Goal: Information Seeking & Learning: Find contact information

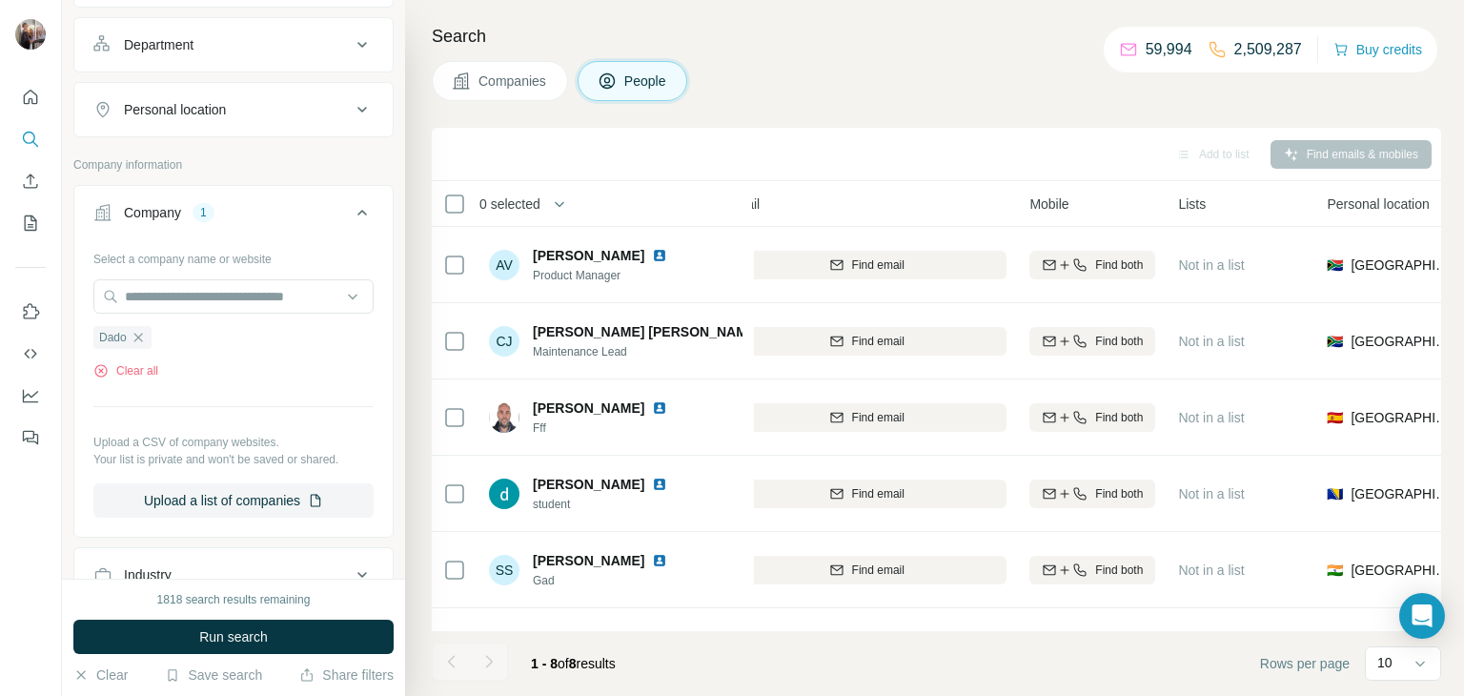
scroll to position [271, 0]
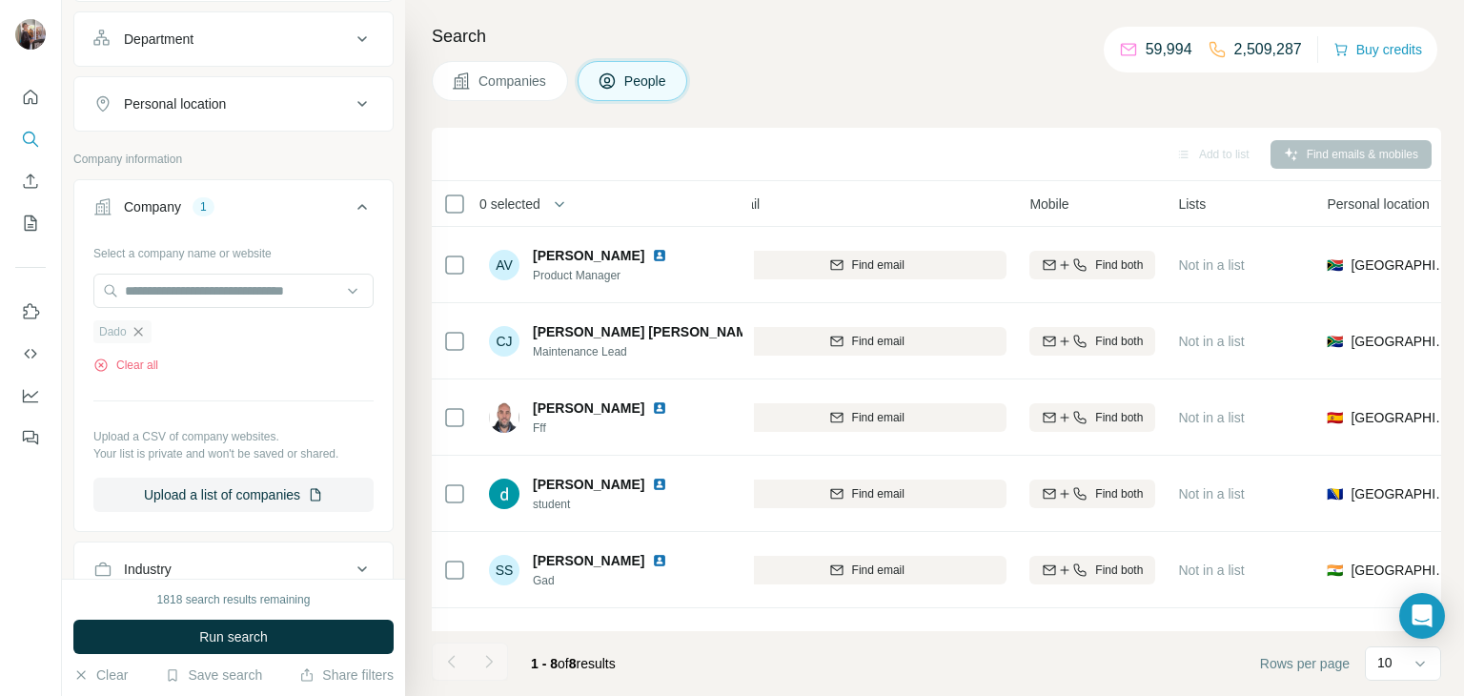
click at [140, 334] on icon "button" at bounding box center [138, 331] width 15 height 15
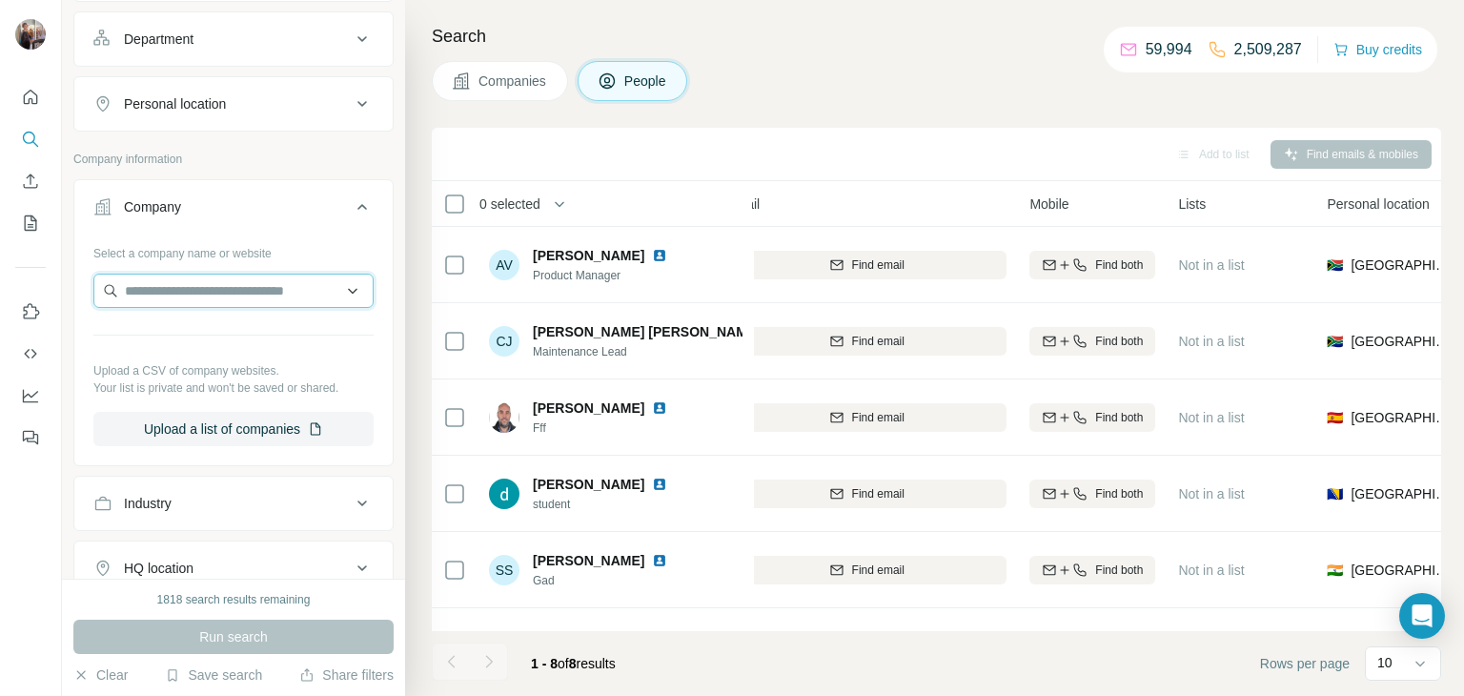
click at [190, 284] on input "text" at bounding box center [233, 290] width 280 height 34
paste input "**********"
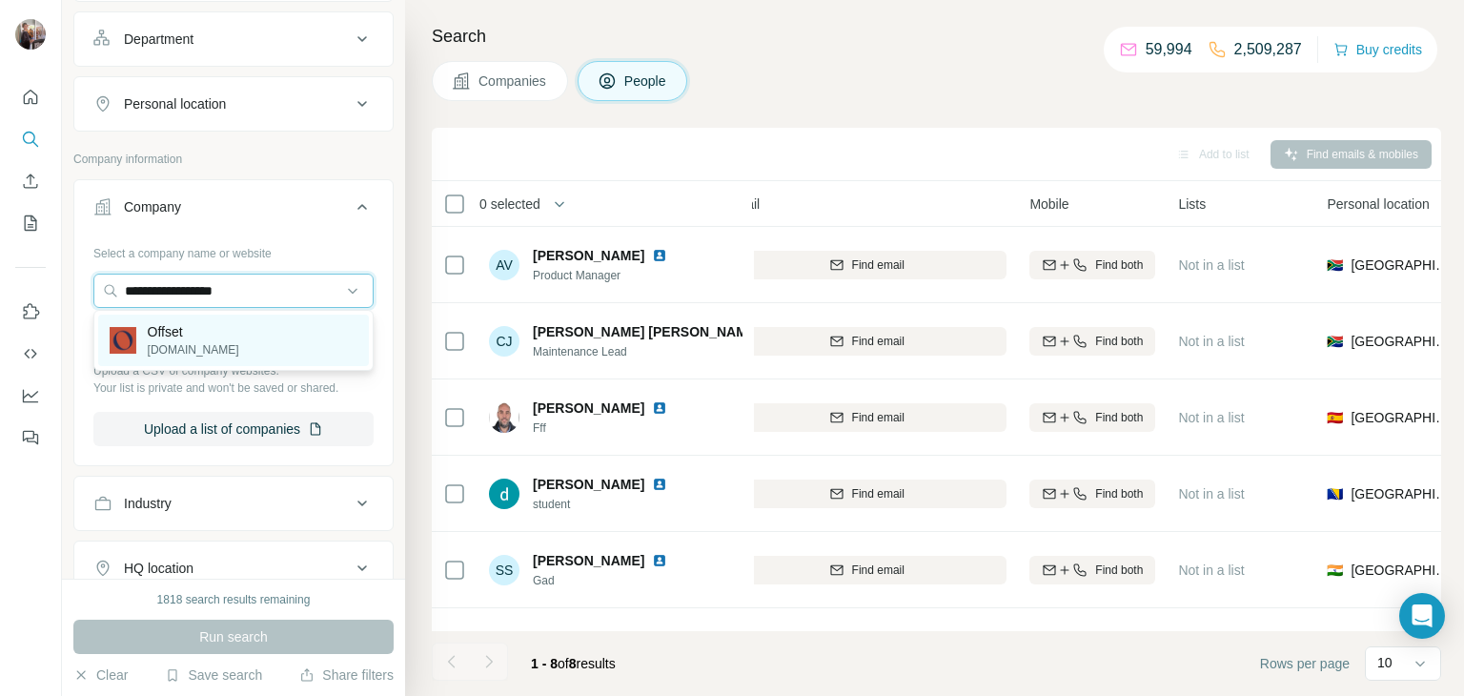
type input "**********"
click at [202, 343] on p "[DOMAIN_NAME]" at bounding box center [193, 349] width 91 height 17
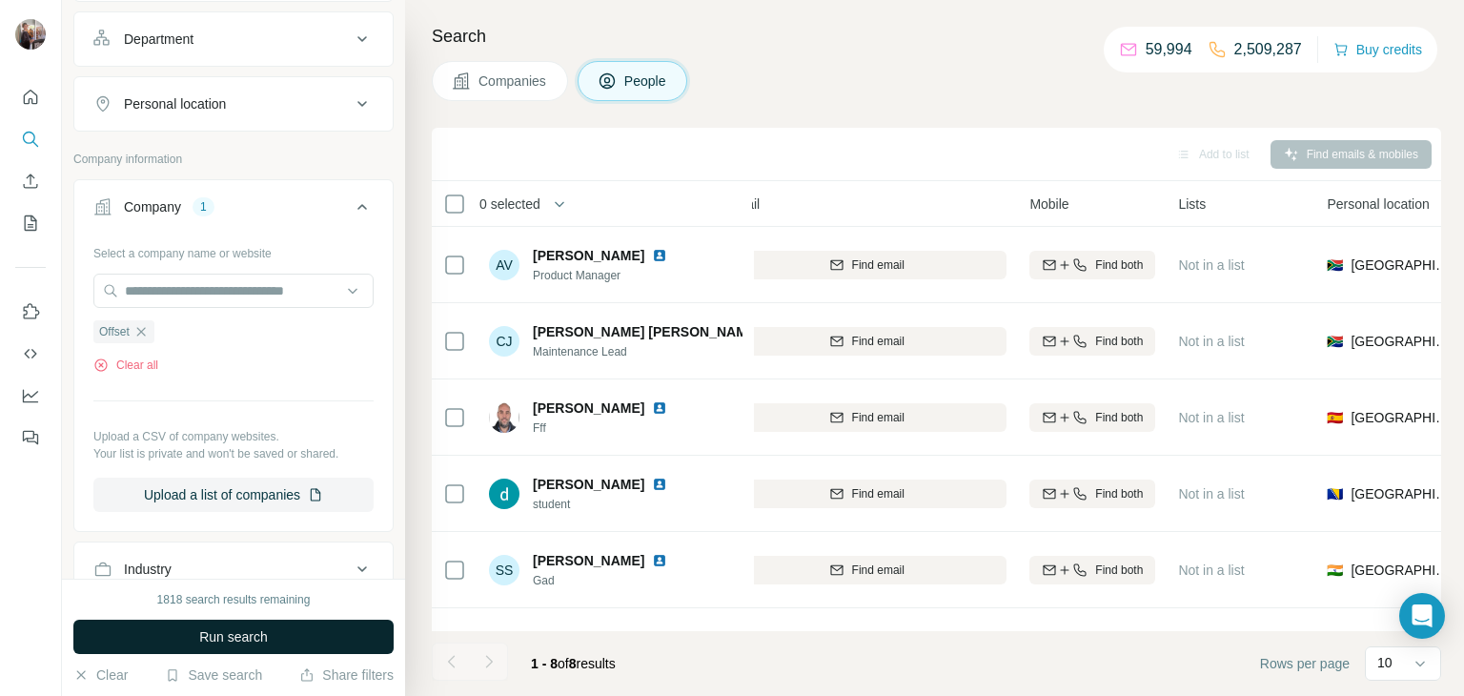
click at [199, 637] on span "Run search" at bounding box center [233, 636] width 69 height 19
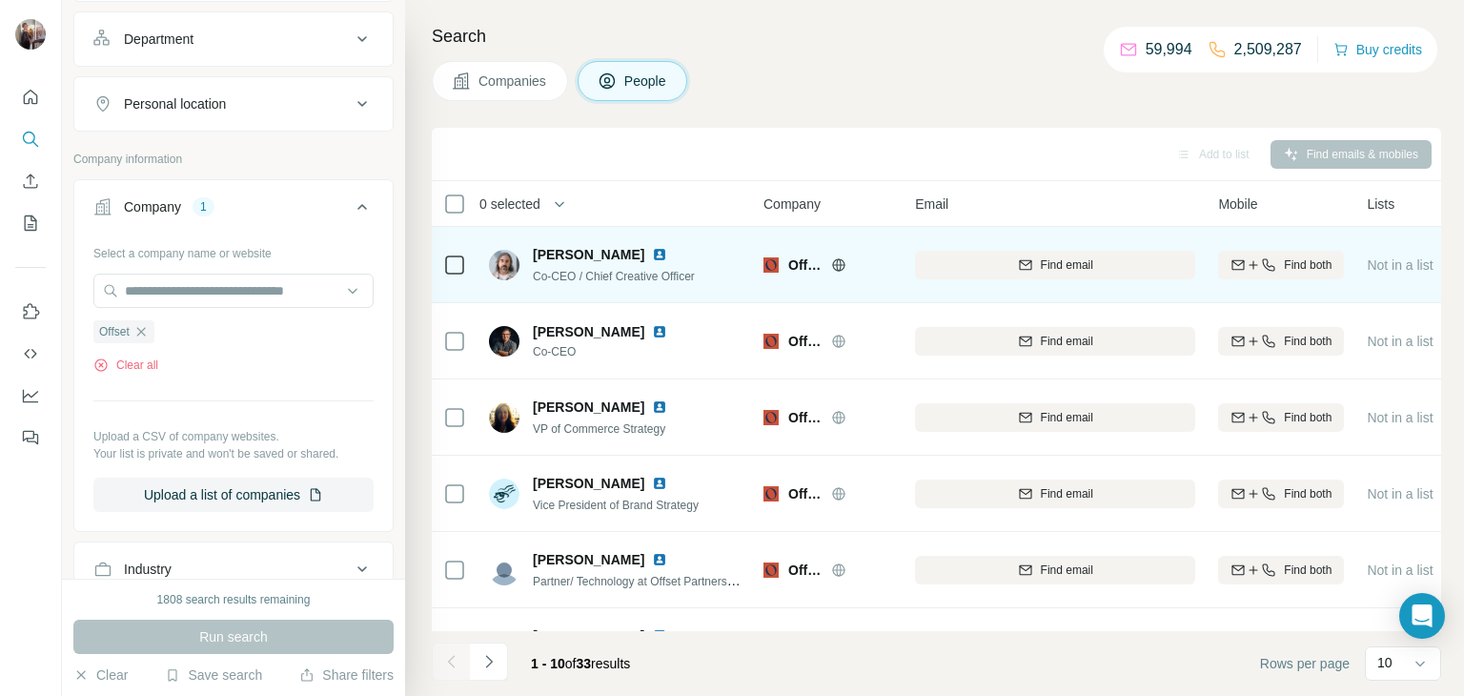
click at [845, 266] on icon at bounding box center [838, 264] width 15 height 15
click at [1068, 257] on span "Find email" at bounding box center [1067, 264] width 52 height 17
click at [1296, 272] on span "Find both" at bounding box center [1308, 264] width 48 height 17
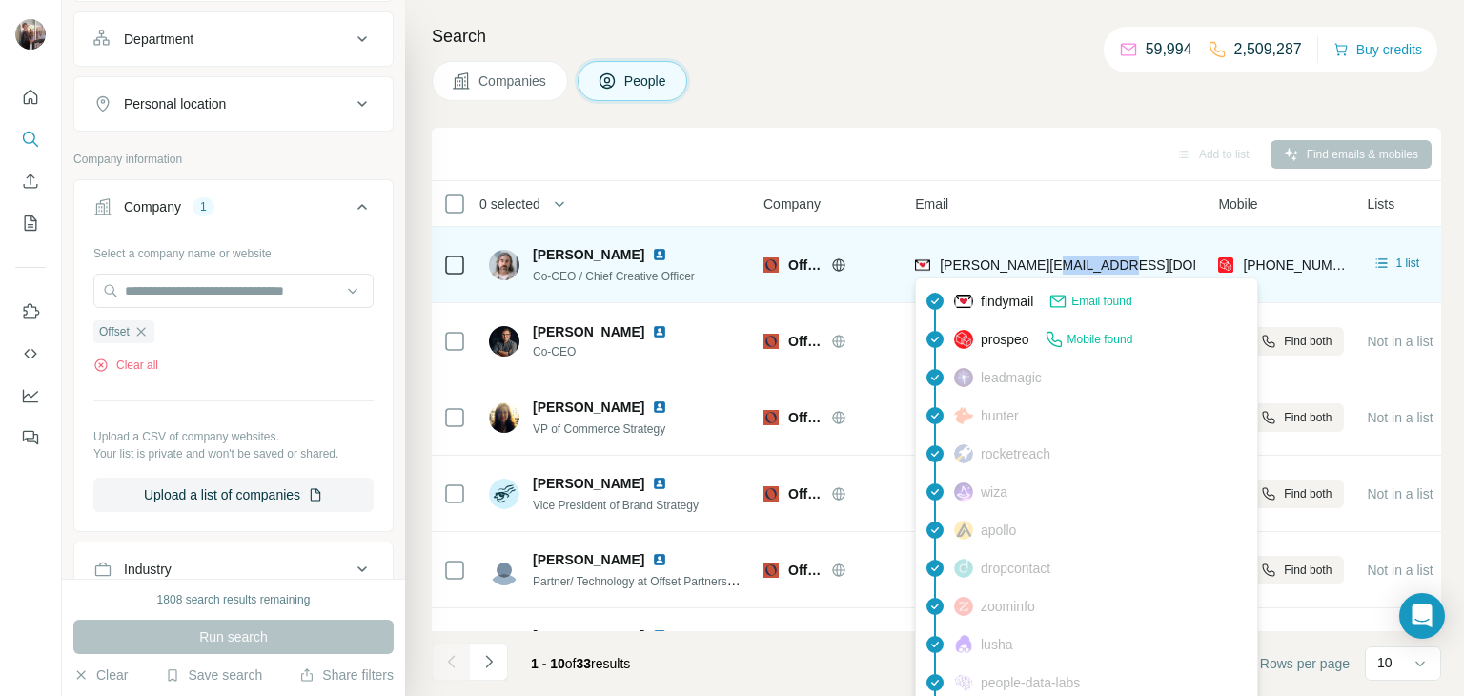
drag, startPoint x: 1121, startPoint y: 265, endPoint x: 1045, endPoint y: 264, distance: 75.3
click at [1045, 264] on div "[PERSON_NAME][EMAIL_ADDRESS][DOMAIN_NAME]" at bounding box center [1055, 264] width 280 height 52
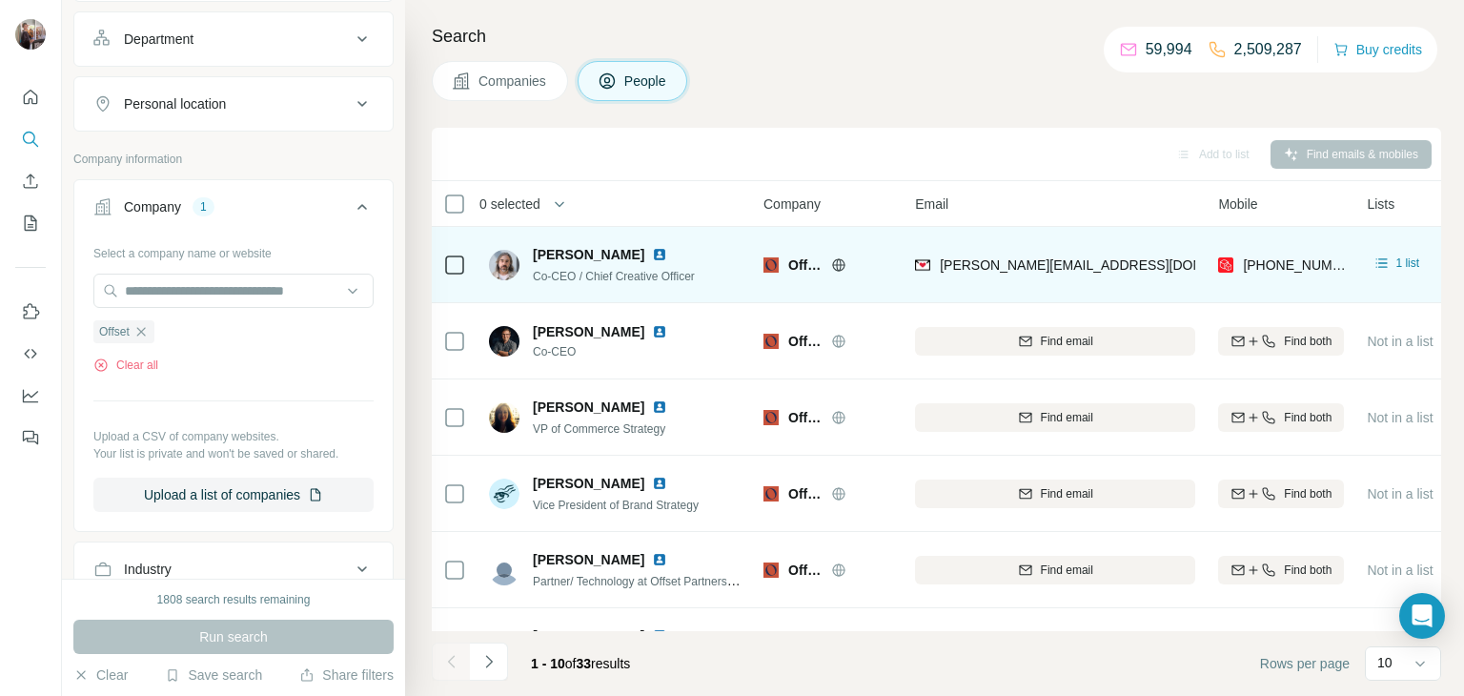
drag, startPoint x: 525, startPoint y: 249, endPoint x: 622, endPoint y: 258, distance: 97.7
click at [622, 258] on div "[PERSON_NAME] Co-CEO / Chief Creative Officer" at bounding box center [592, 265] width 206 height 40
drag, startPoint x: 628, startPoint y: 257, endPoint x: 527, endPoint y: 252, distance: 101.2
click at [527, 252] on div "[PERSON_NAME] Co-CEO / Chief Creative Officer" at bounding box center [592, 265] width 206 height 40
copy span "[PERSON_NAME]"
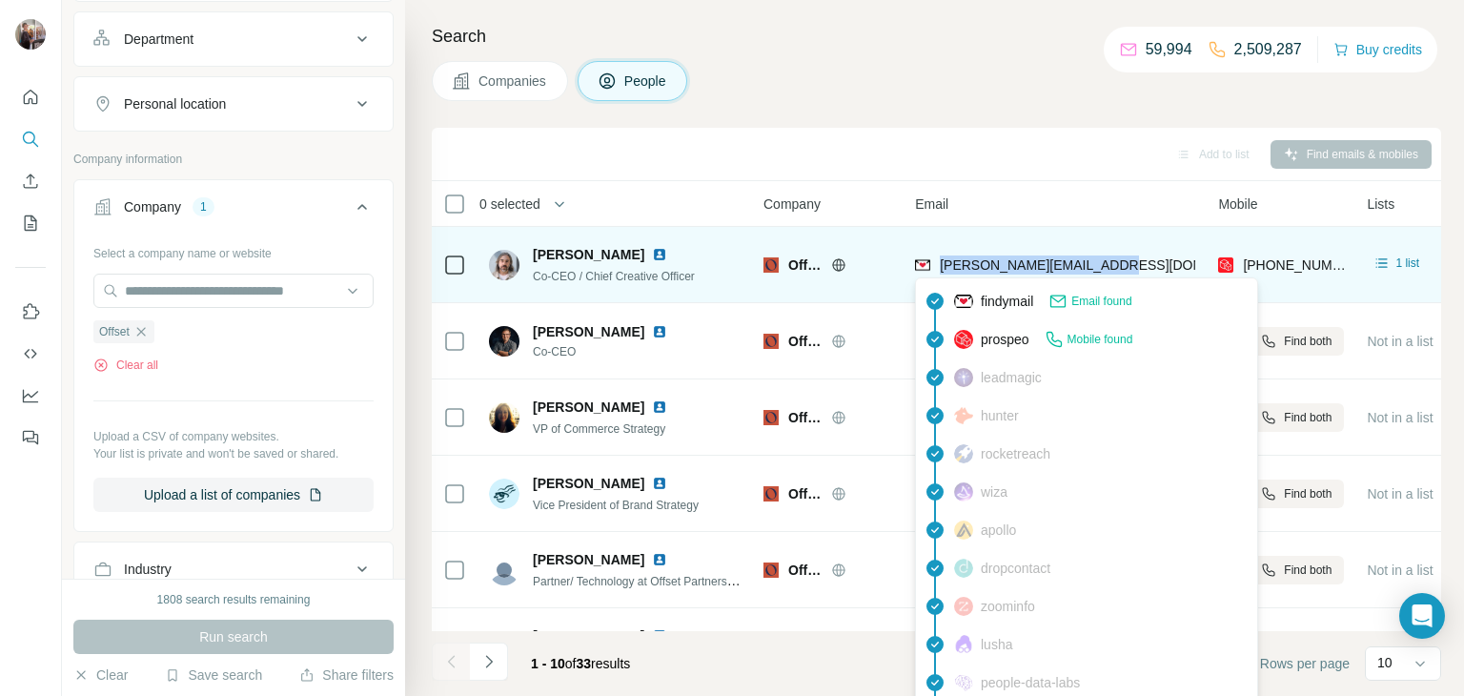
drag, startPoint x: 1113, startPoint y: 268, endPoint x: 940, endPoint y: 267, distance: 172.5
click at [940, 267] on div "[PERSON_NAME][EMAIL_ADDRESS][DOMAIN_NAME]" at bounding box center [1055, 264] width 280 height 52
copy span "[PERSON_NAME][EMAIL_ADDRESS][DOMAIN_NAME]"
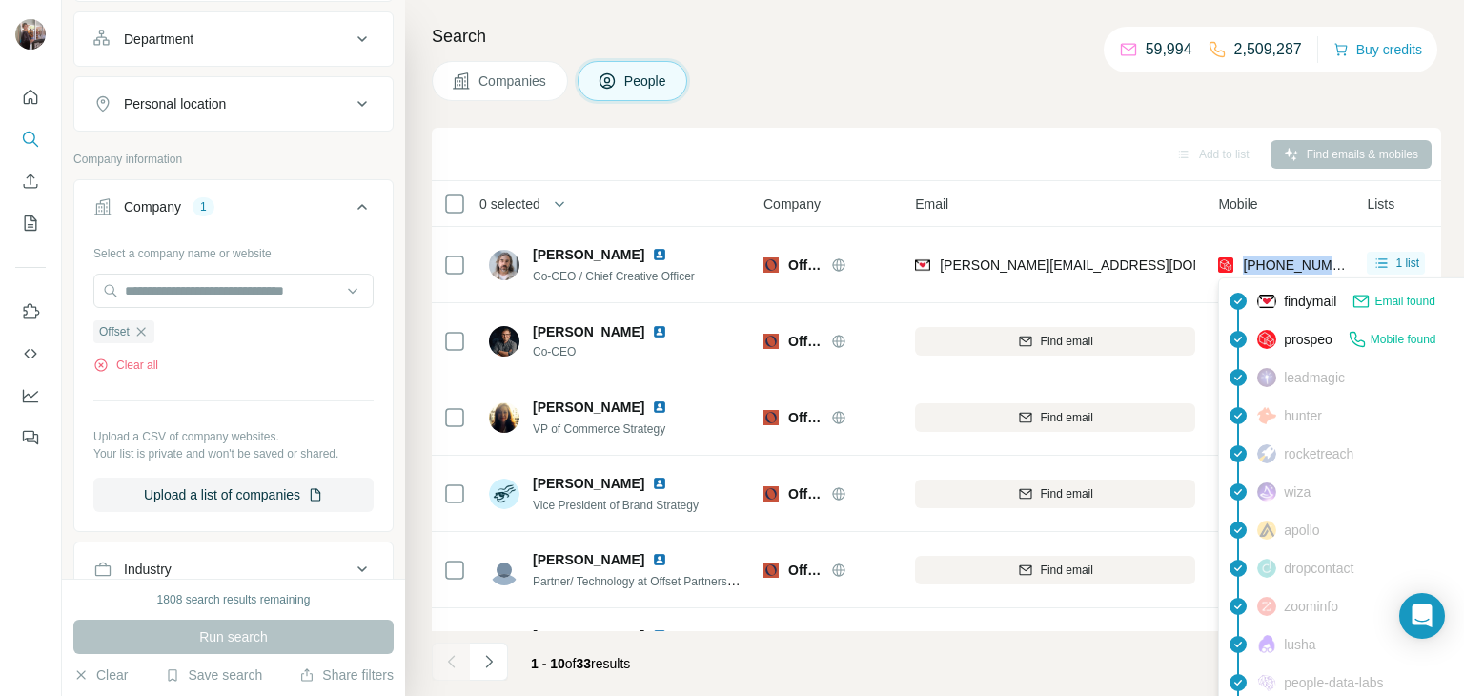
drag, startPoint x: 1340, startPoint y: 264, endPoint x: 1242, endPoint y: 261, distance: 98.2
click at [1242, 261] on div "[PHONE_NUMBER]" at bounding box center [1281, 264] width 126 height 52
copy span "[PHONE_NUMBER]"
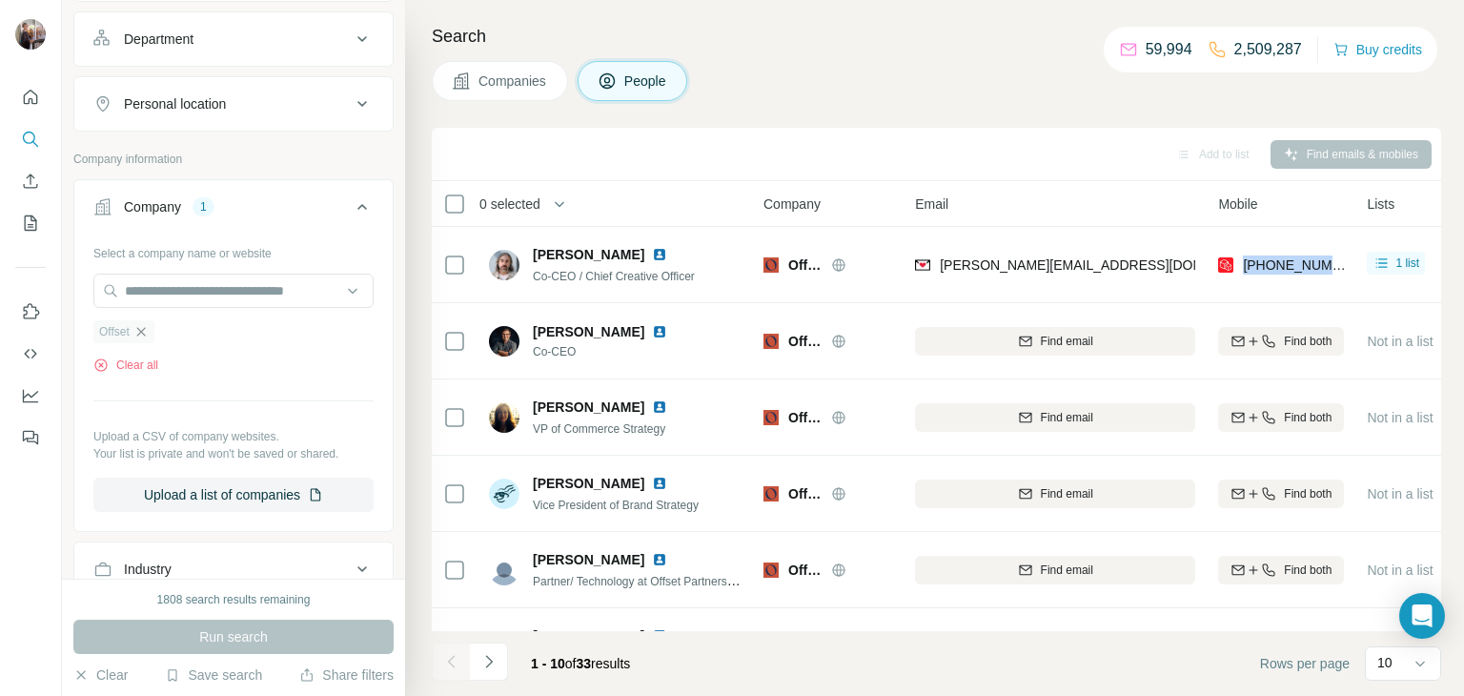
click at [139, 334] on icon "button" at bounding box center [140, 331] width 15 height 15
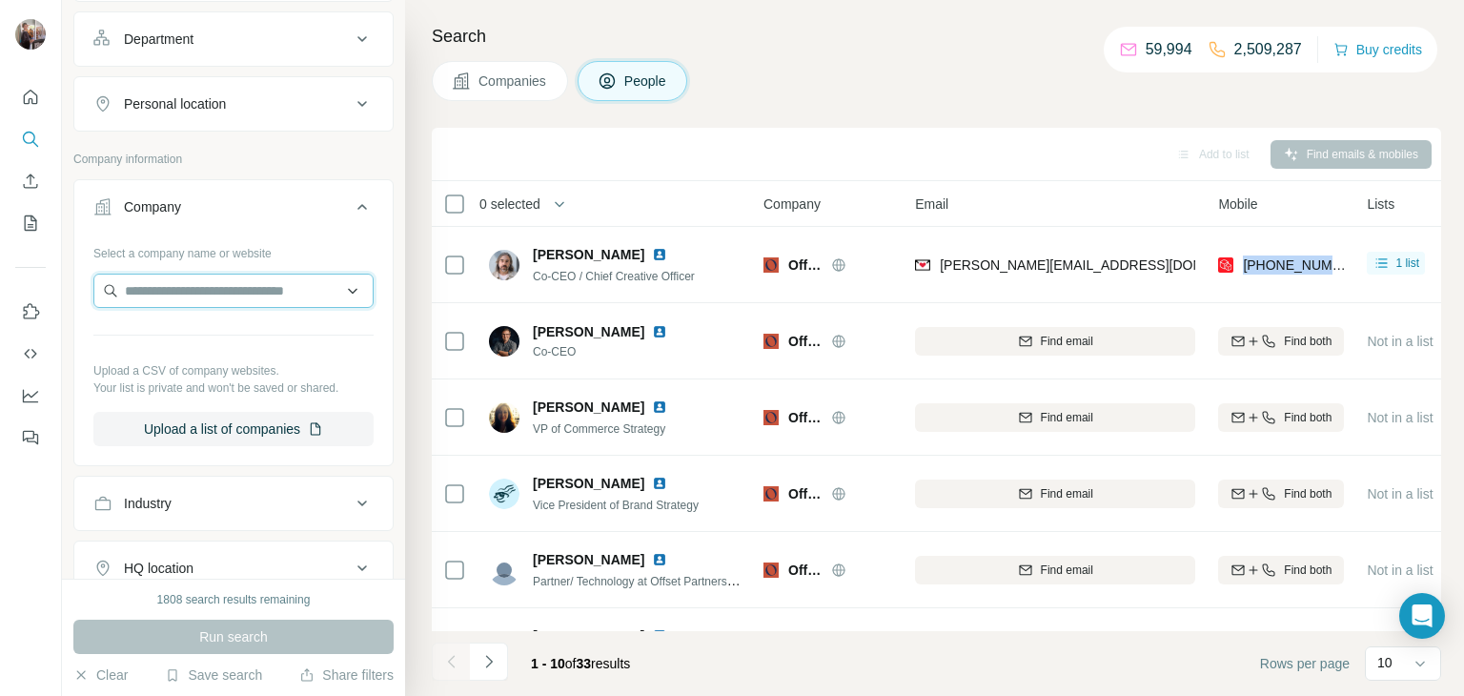
click at [161, 301] on input "text" at bounding box center [233, 290] width 280 height 34
paste input "**********"
type input "**********"
drag, startPoint x: 250, startPoint y: 280, endPoint x: 111, endPoint y: 296, distance: 140.1
click at [111, 296] on input "**********" at bounding box center [233, 290] width 280 height 34
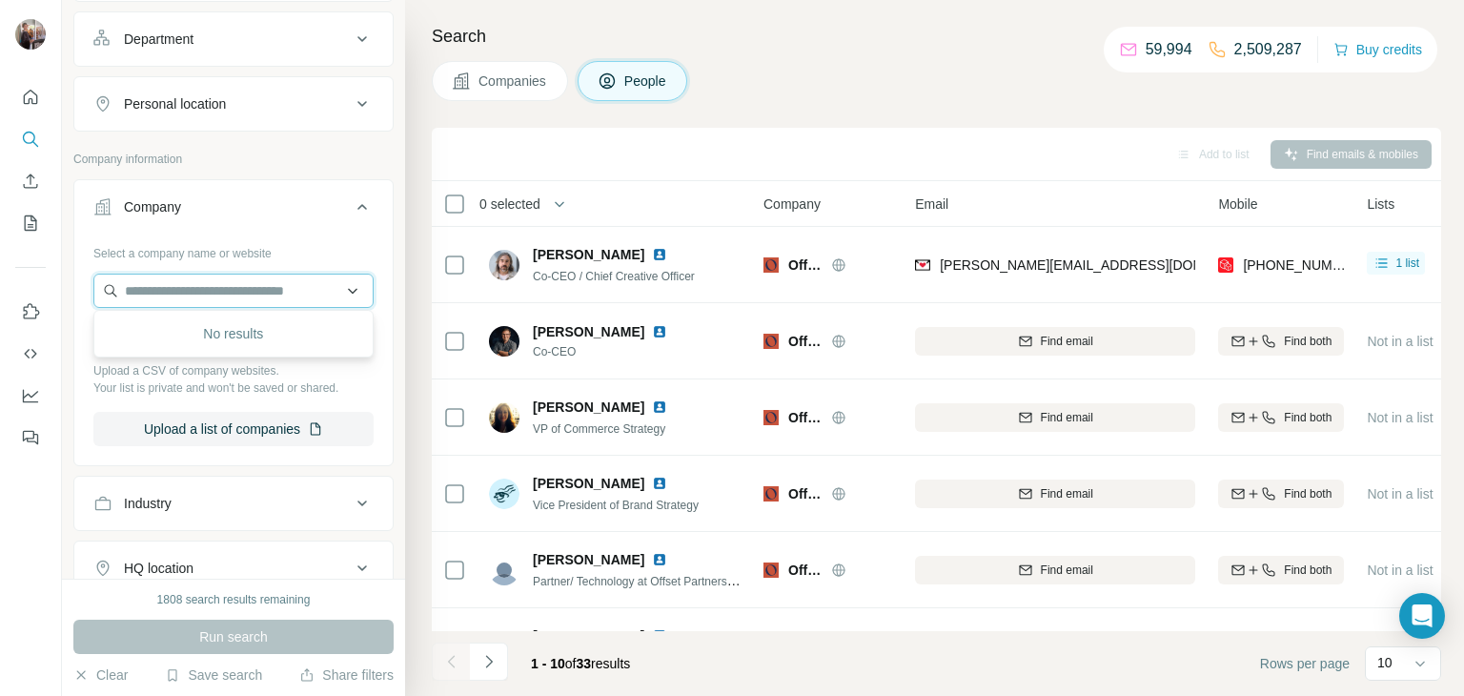
paste input "********"
type input "********"
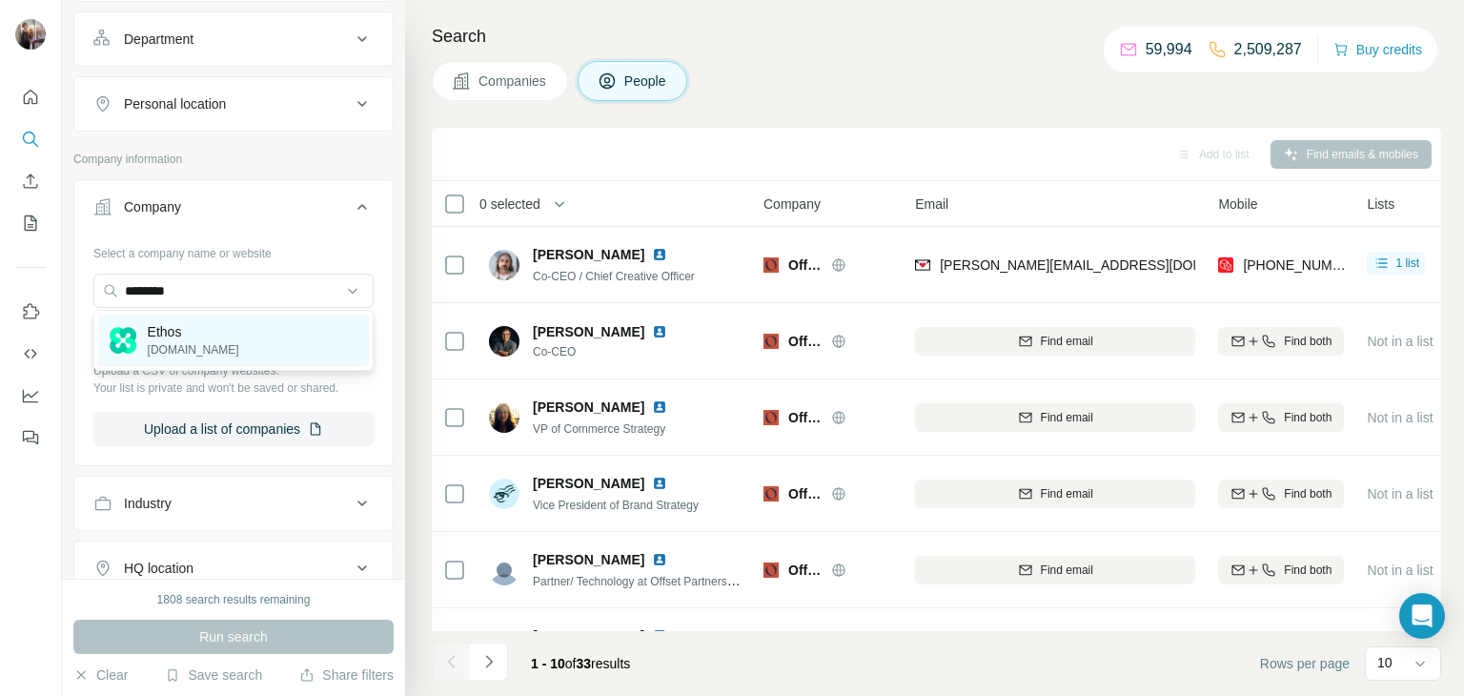
click at [152, 335] on p "Ethos" at bounding box center [193, 331] width 91 height 19
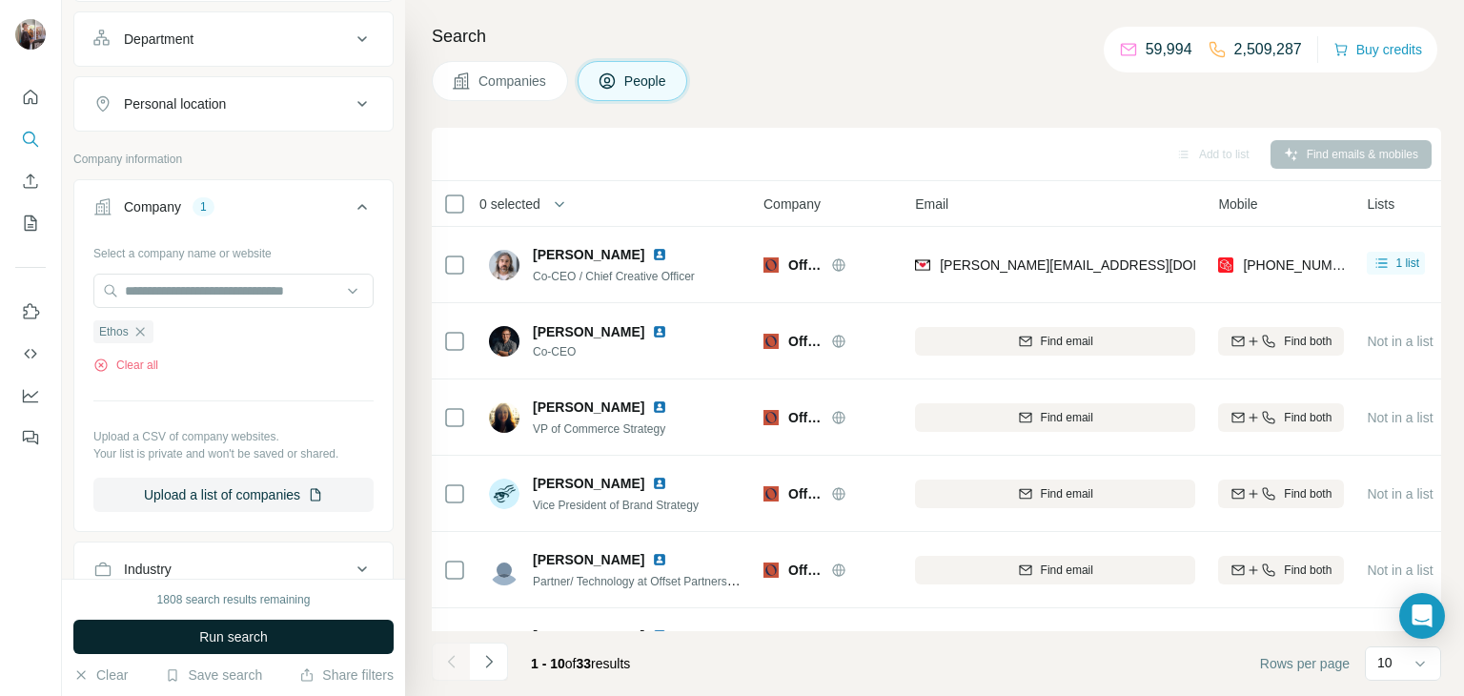
click at [233, 637] on span "Run search" at bounding box center [233, 636] width 69 height 19
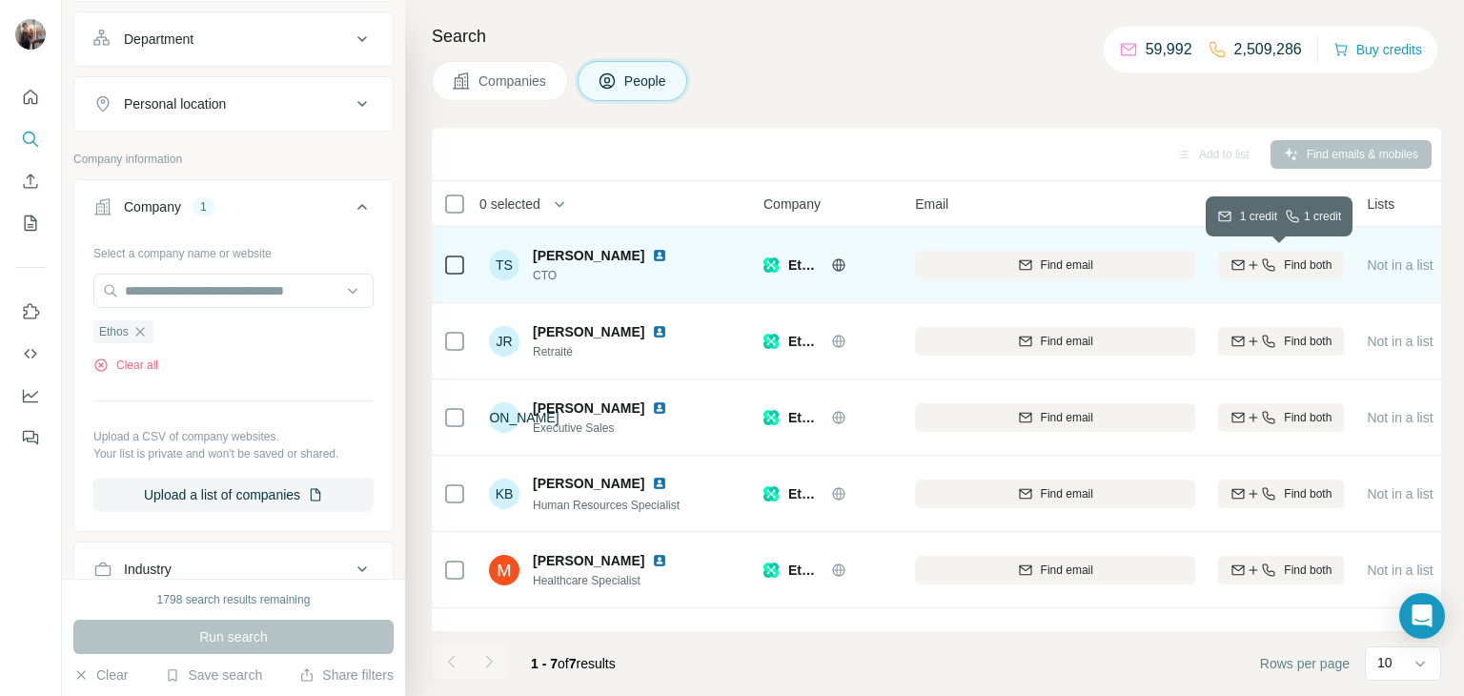
click at [1239, 257] on icon "button" at bounding box center [1237, 264] width 15 height 15
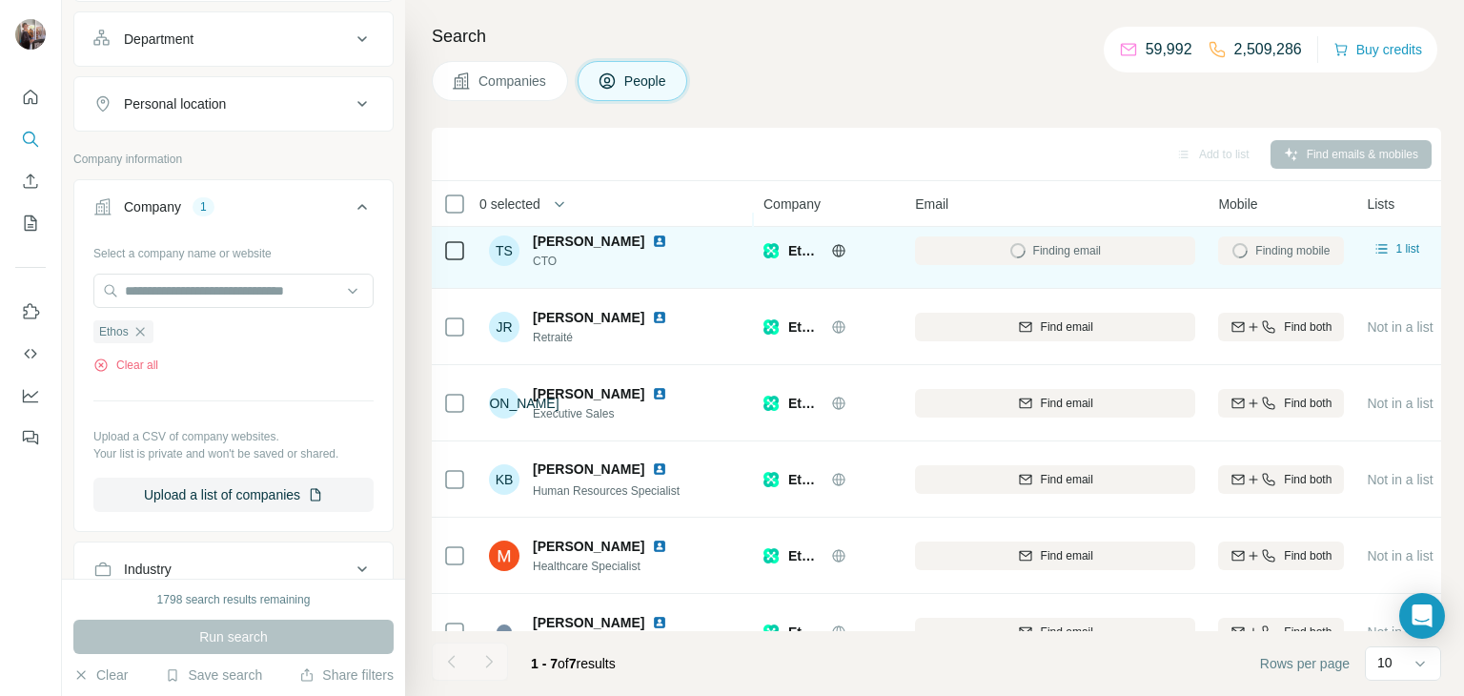
scroll to position [15, 0]
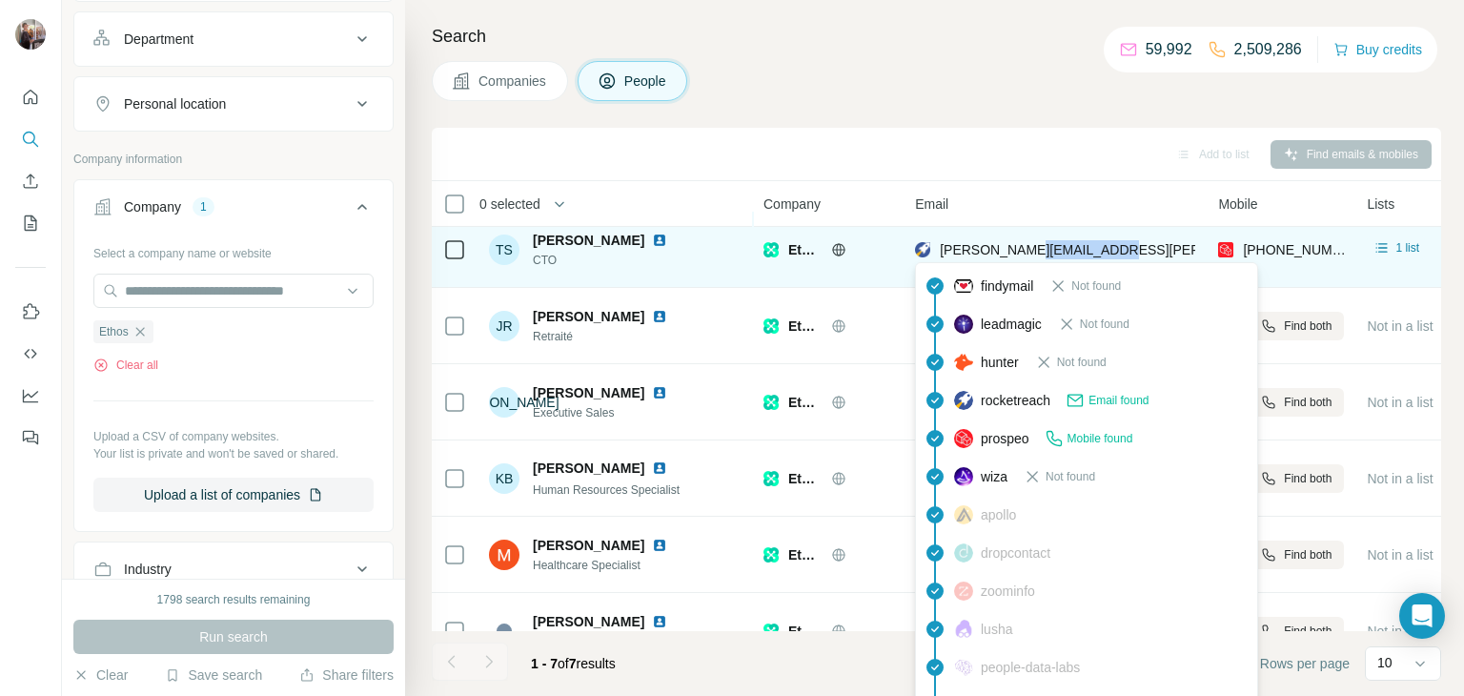
drag, startPoint x: 1142, startPoint y: 250, endPoint x: 1033, endPoint y: 253, distance: 109.6
click at [1033, 253] on div "[PERSON_NAME][EMAIL_ADDRESS][PERSON_NAME][DOMAIN_NAME]" at bounding box center [1055, 249] width 280 height 52
copy span "[DOMAIN_NAME]"
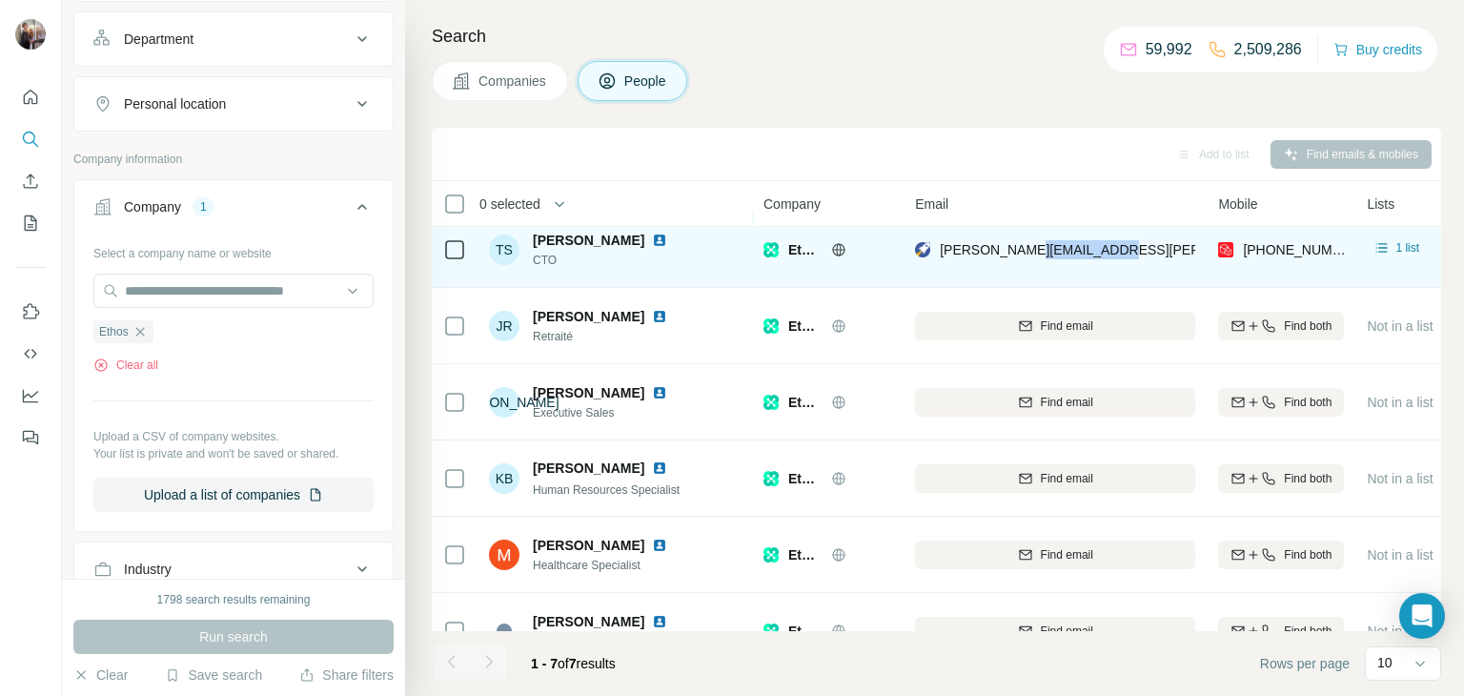
click at [1145, 236] on div "[PERSON_NAME][EMAIL_ADDRESS][PERSON_NAME][DOMAIN_NAME]" at bounding box center [1055, 249] width 280 height 52
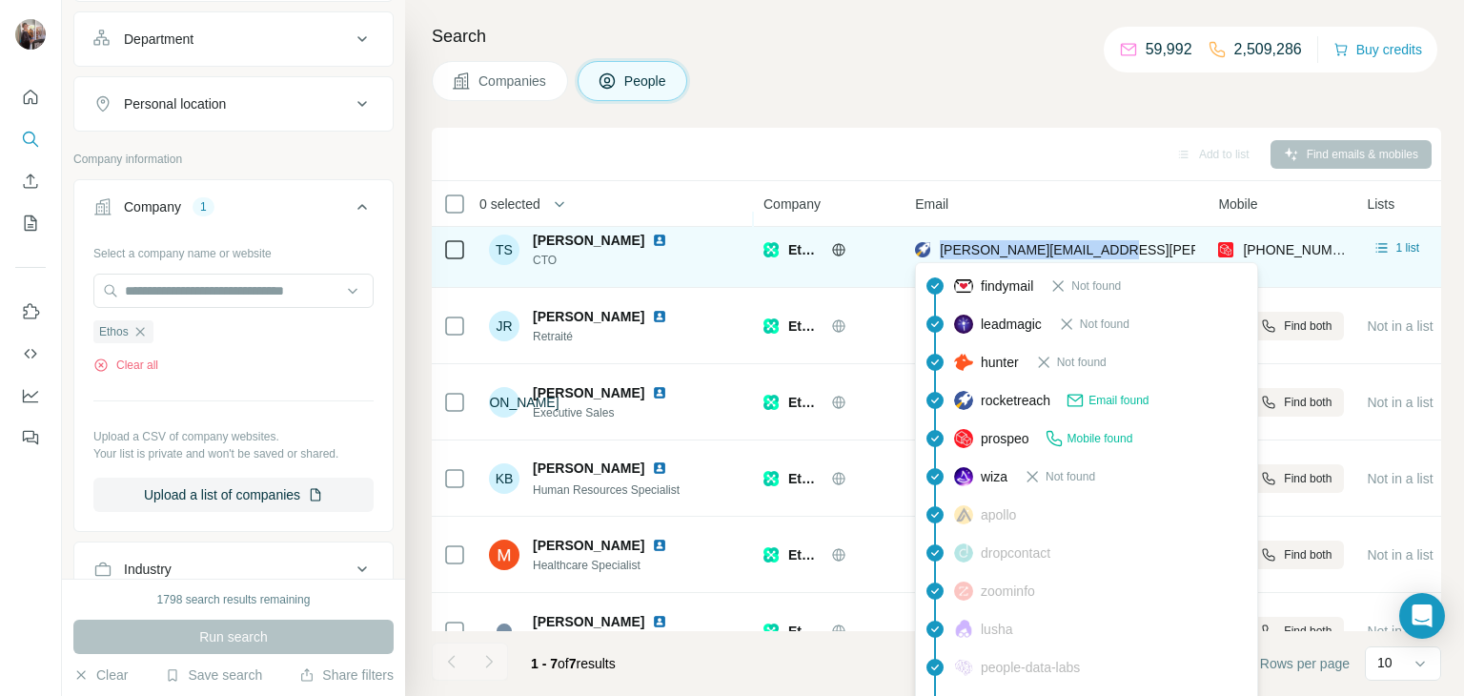
drag, startPoint x: 1135, startPoint y: 244, endPoint x: 935, endPoint y: 241, distance: 200.1
click at [935, 241] on div "[PERSON_NAME][EMAIL_ADDRESS][PERSON_NAME][DOMAIN_NAME]" at bounding box center [1055, 249] width 280 height 52
copy span "[PERSON_NAME][EMAIL_ADDRESS][PERSON_NAME][DOMAIN_NAME]"
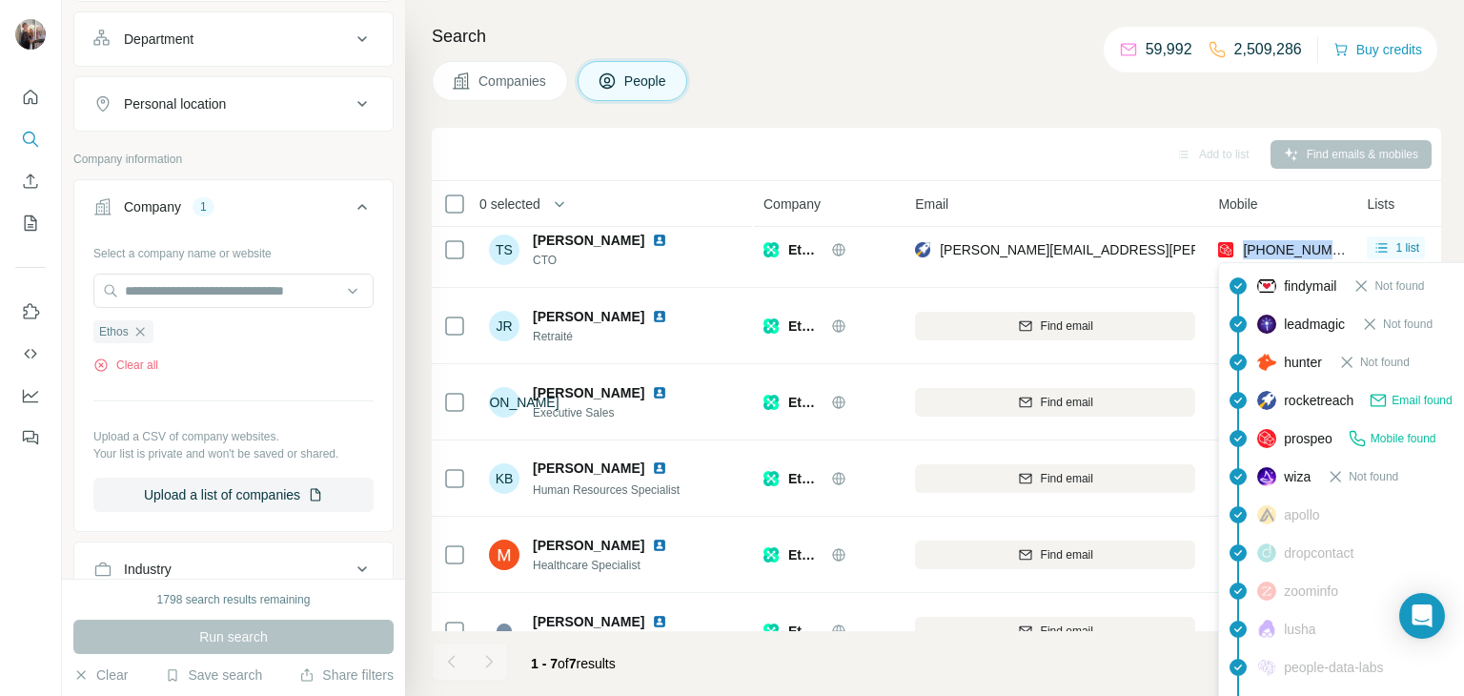
drag, startPoint x: 1342, startPoint y: 247, endPoint x: 1239, endPoint y: 242, distance: 103.0
click at [1239, 242] on div "[PHONE_NUMBER]" at bounding box center [1281, 249] width 126 height 52
copy span "[PHONE_NUMBER]"
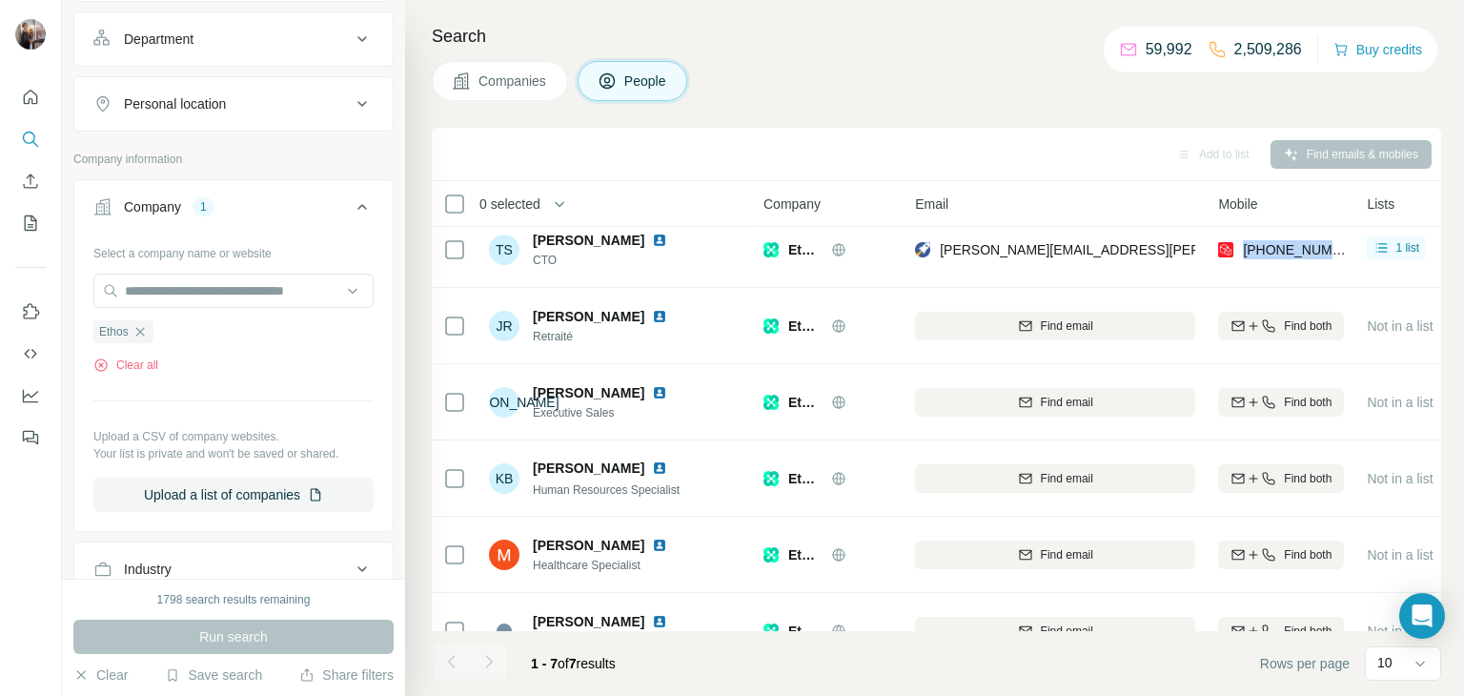
click at [836, 254] on icon at bounding box center [839, 249] width 12 height 12
